Goal: Information Seeking & Learning: Learn about a topic

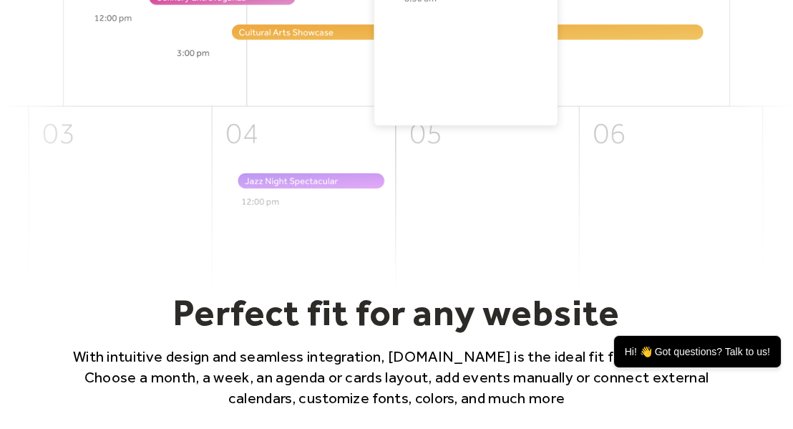
scroll to position [911, 0]
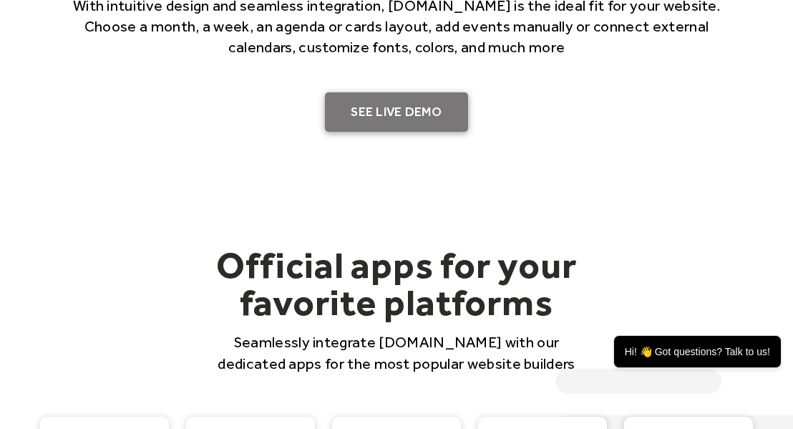
click at [397, 125] on link "SEE LIVE DEMO" at bounding box center [396, 112] width 143 height 40
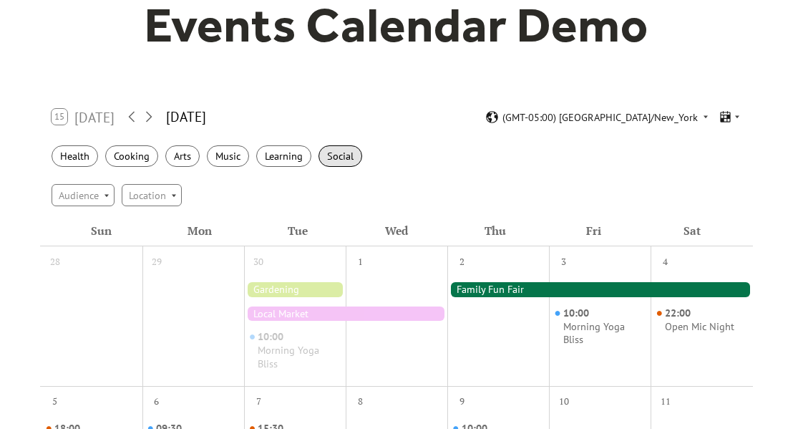
scroll to position [149, 0]
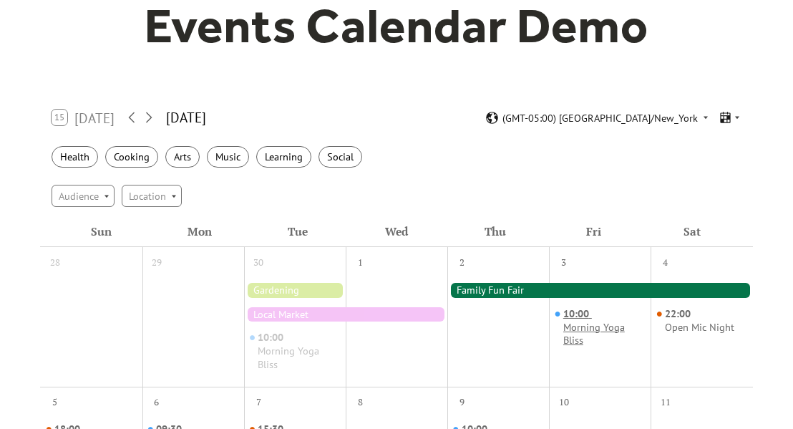
click at [593, 329] on div "Morning Yoga Bliss" at bounding box center [605, 334] width 82 height 26
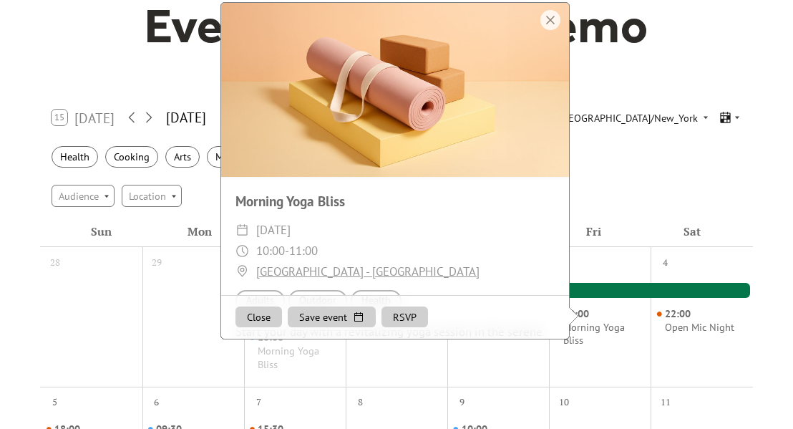
scroll to position [130, 0]
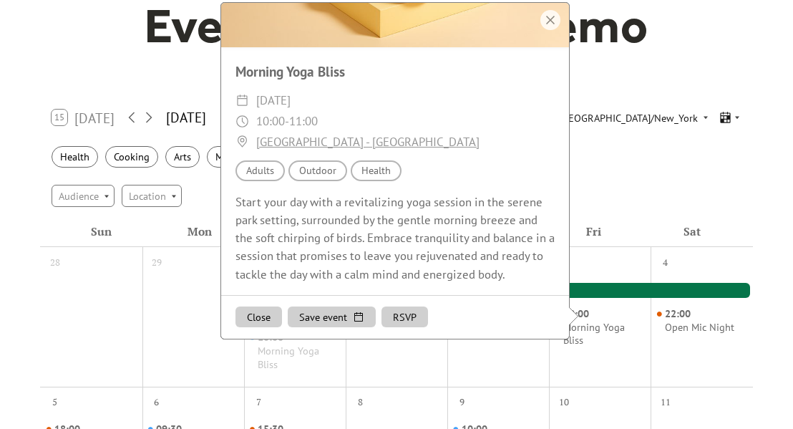
click at [621, 142] on div "Health Cooking Arts Music Learning Social" at bounding box center [396, 156] width 712 height 39
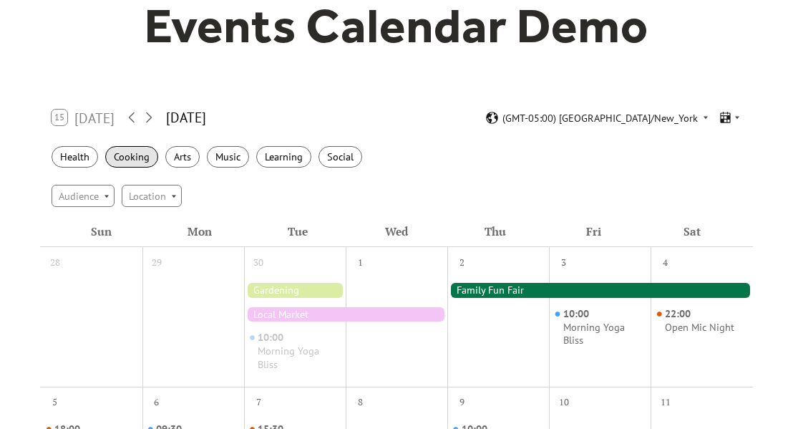
click at [149, 155] on div "Cooking" at bounding box center [131, 157] width 53 height 22
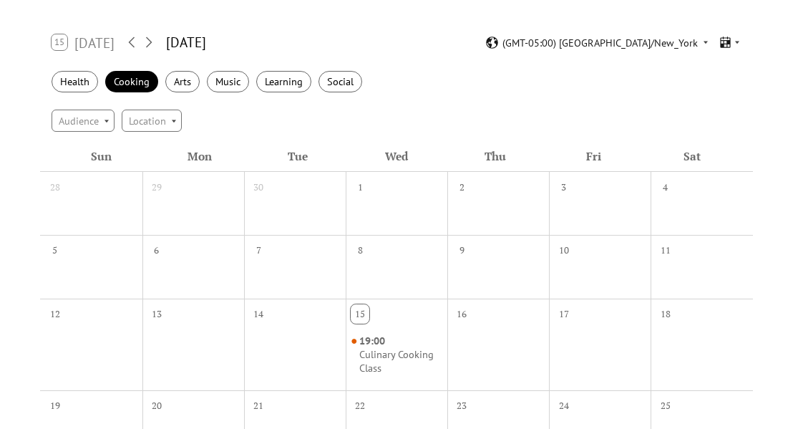
scroll to position [261, 0]
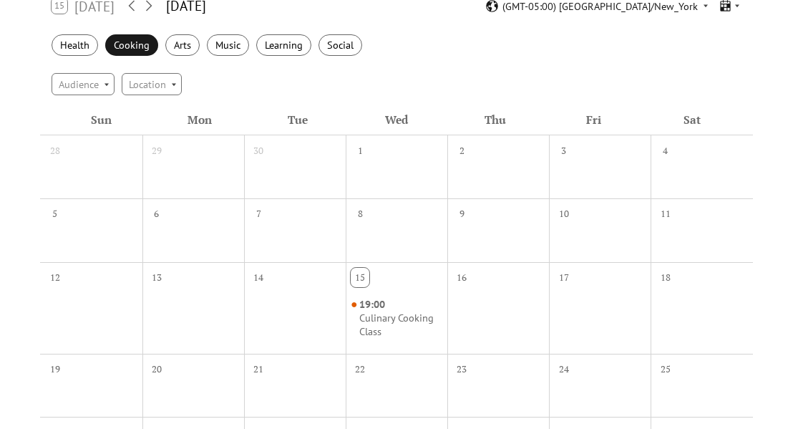
click at [120, 46] on div "Cooking" at bounding box center [131, 45] width 53 height 22
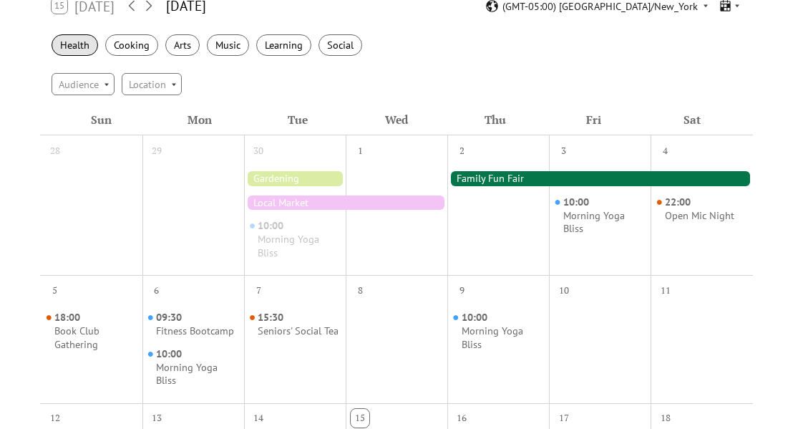
click at [89, 45] on div "Health" at bounding box center [75, 45] width 47 height 22
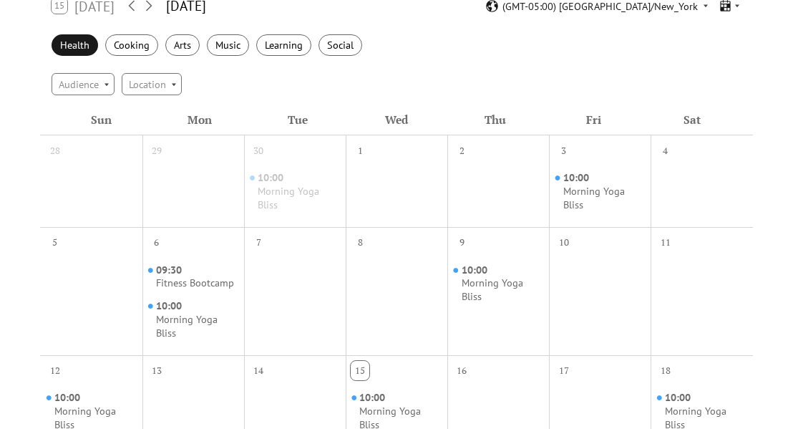
click at [90, 46] on div "Health" at bounding box center [75, 45] width 47 height 22
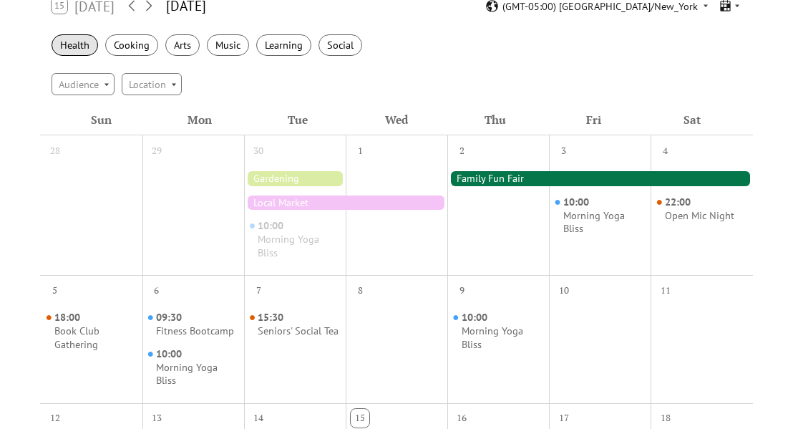
click at [90, 46] on div "Health" at bounding box center [75, 45] width 47 height 22
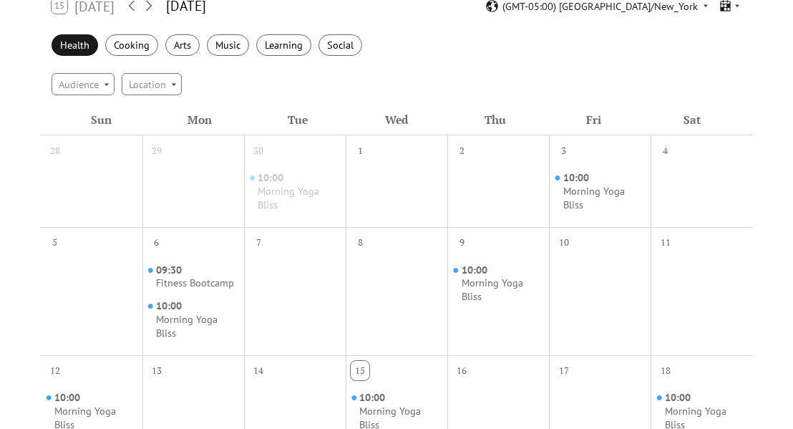
click at [90, 46] on div "Health" at bounding box center [75, 45] width 47 height 22
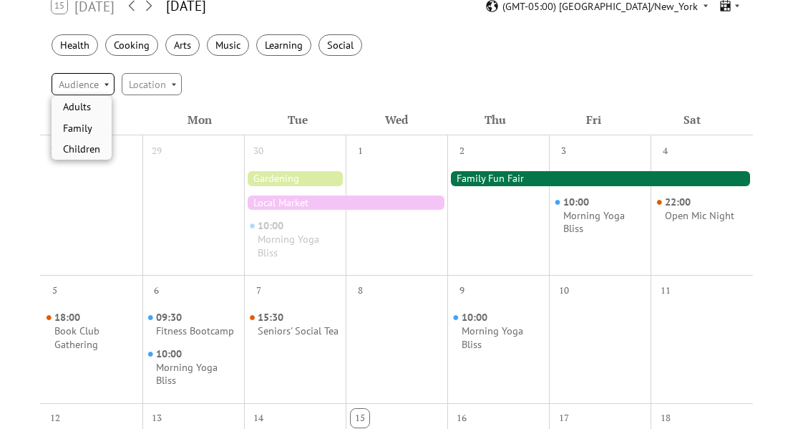
click at [106, 90] on div "Audience" at bounding box center [83, 83] width 63 height 21
click at [141, 87] on div "Location" at bounding box center [152, 83] width 60 height 21
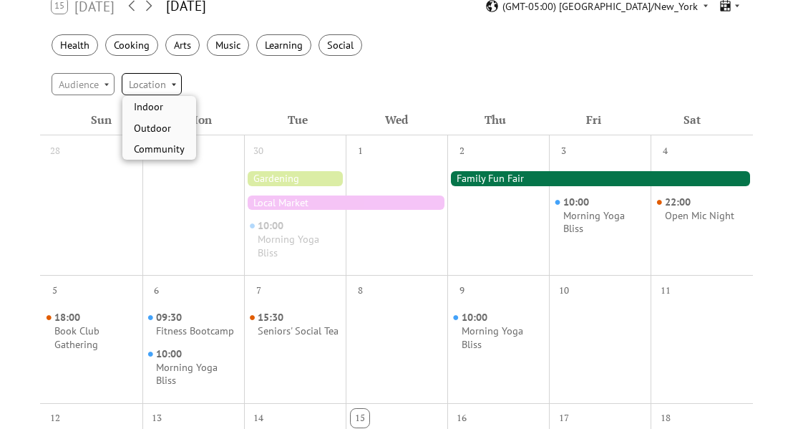
click at [141, 87] on div "Location" at bounding box center [152, 83] width 60 height 21
click at [264, 85] on div "Audience Location" at bounding box center [396, 83] width 712 height 39
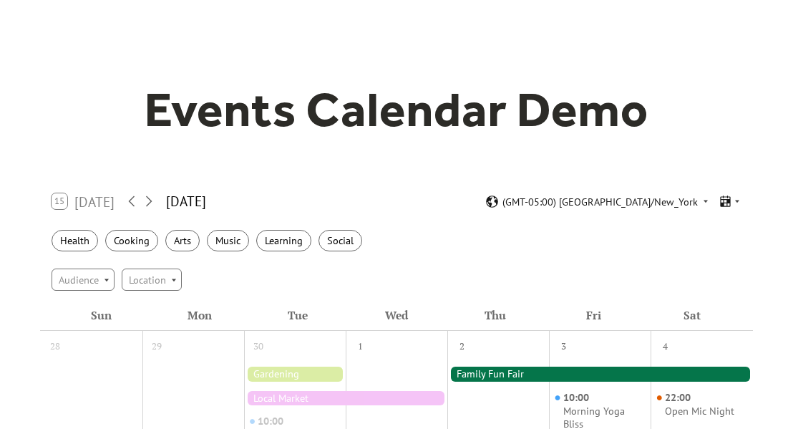
scroll to position [0, 0]
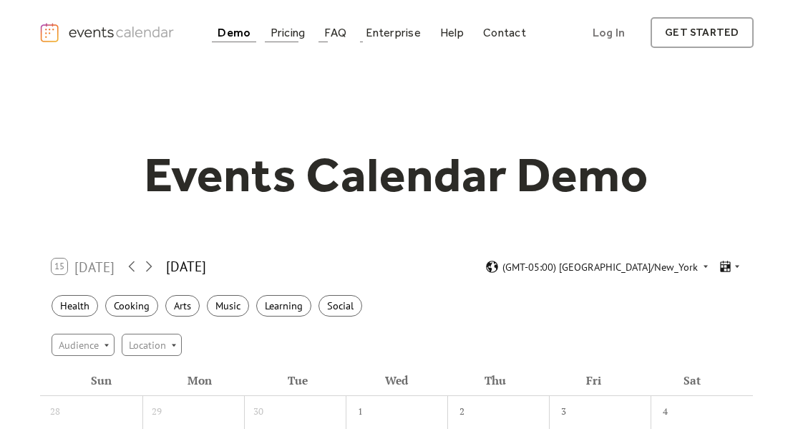
click at [296, 23] on link "Pricing" at bounding box center [288, 32] width 47 height 19
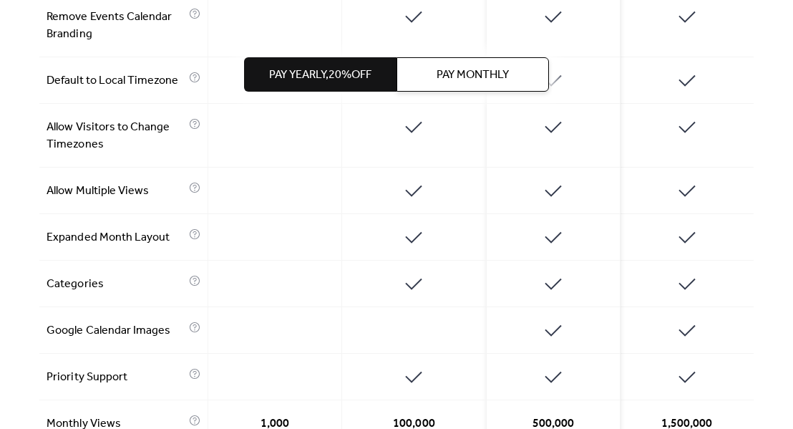
scroll to position [969, 0]
